Goal: Transaction & Acquisition: Subscribe to service/newsletter

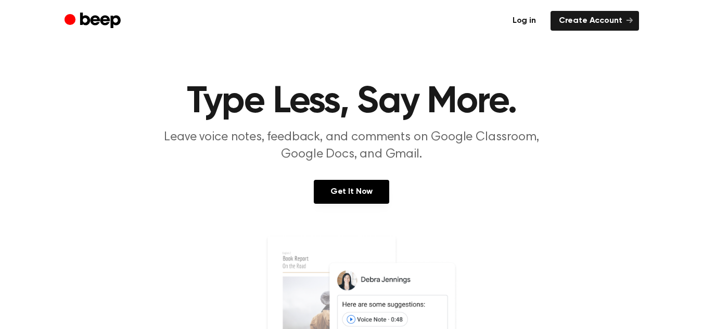
click at [524, 22] on link "Log in" at bounding box center [524, 21] width 40 height 20
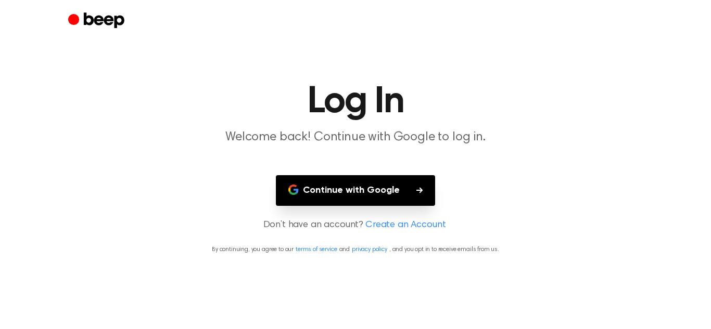
click at [355, 188] on button "Continue with Google" at bounding box center [355, 190] width 159 height 31
click at [325, 191] on button "Continue with Google" at bounding box center [355, 190] width 159 height 31
click at [372, 185] on button "Continue with Google" at bounding box center [355, 190] width 159 height 31
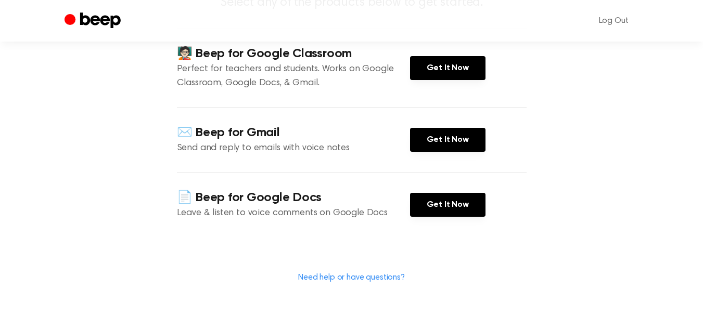
scroll to position [173, 0]
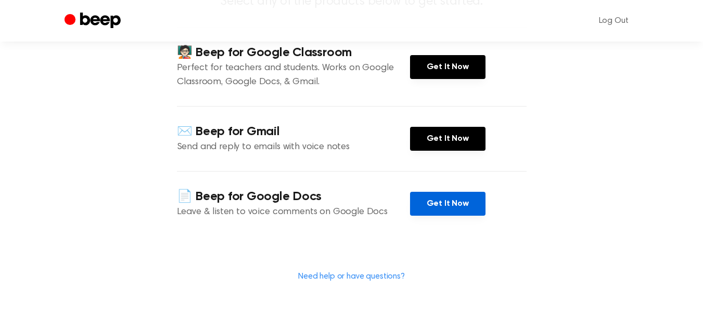
click at [438, 209] on link "Get It Now" at bounding box center [447, 204] width 75 height 24
